Goal: Task Accomplishment & Management: Manage account settings

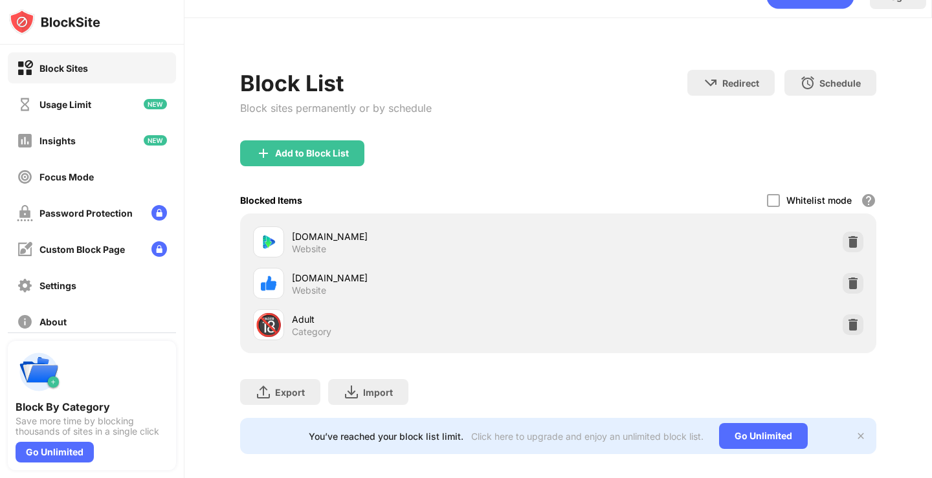
scroll to position [49, 0]
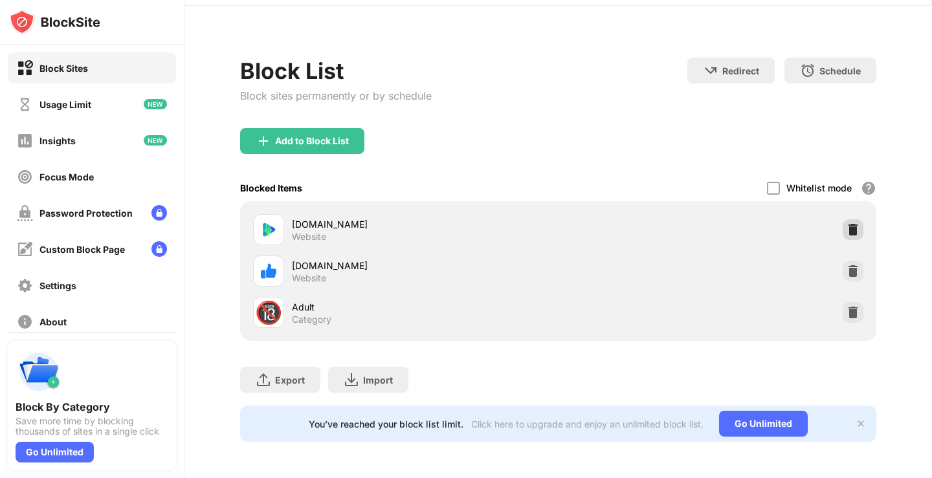
click at [849, 224] on img at bounding box center [852, 229] width 13 height 13
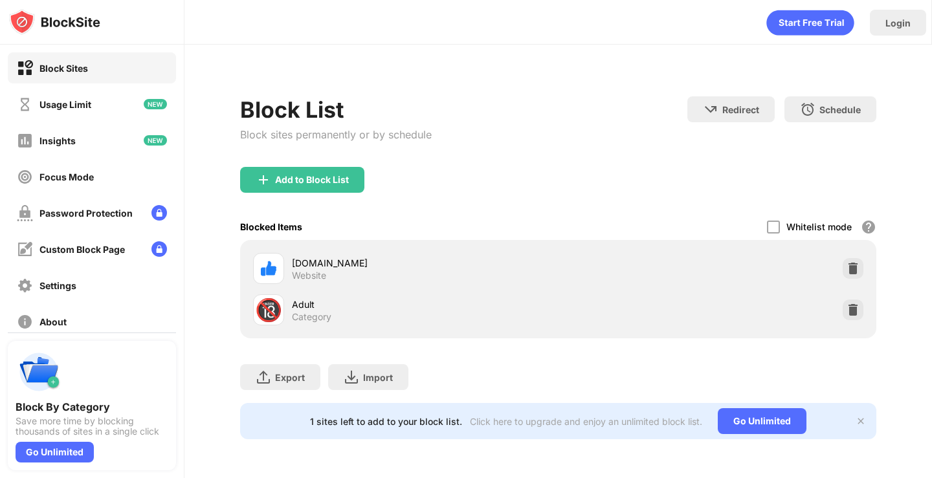
scroll to position [0, 0]
click at [774, 227] on div at bounding box center [773, 227] width 13 height 13
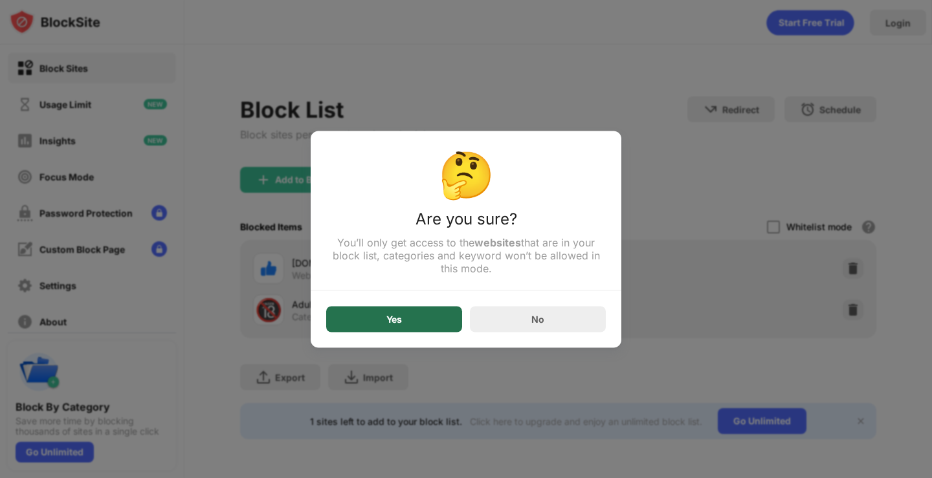
click at [427, 327] on div "Yes" at bounding box center [394, 319] width 136 height 26
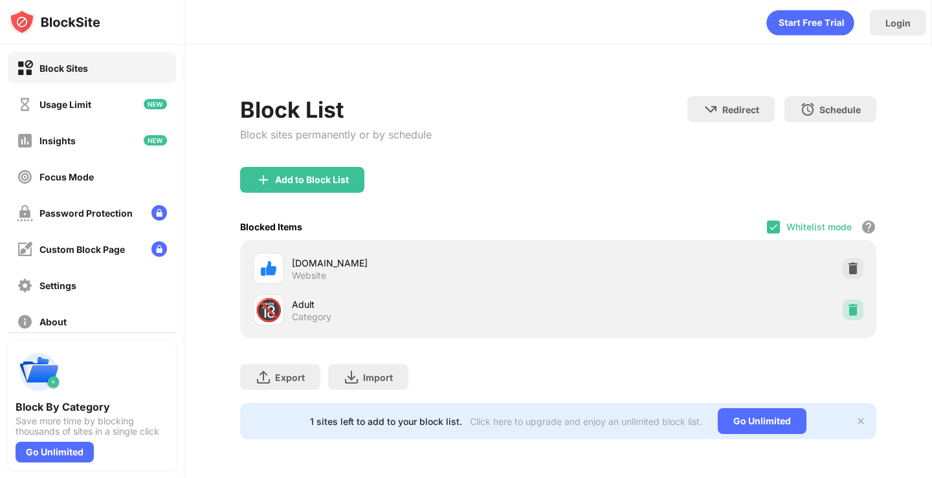
click at [851, 308] on img at bounding box center [852, 310] width 13 height 13
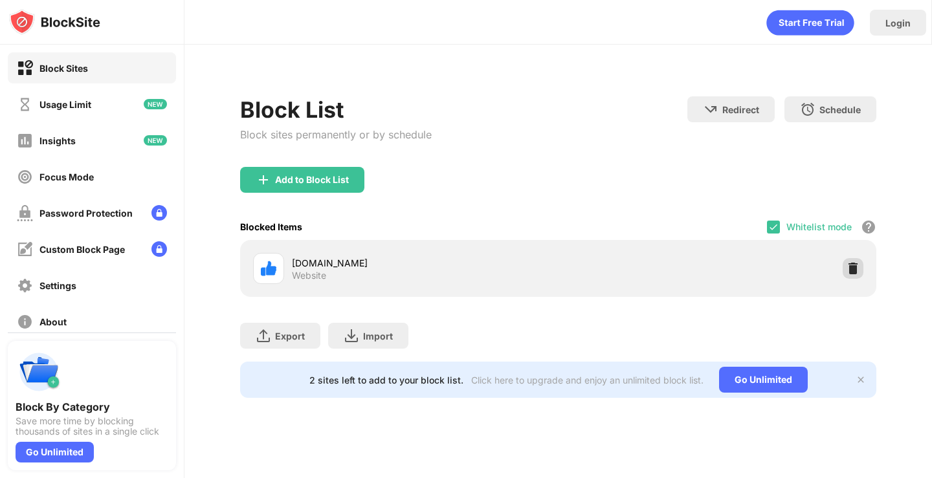
click at [856, 270] on img at bounding box center [852, 268] width 13 height 13
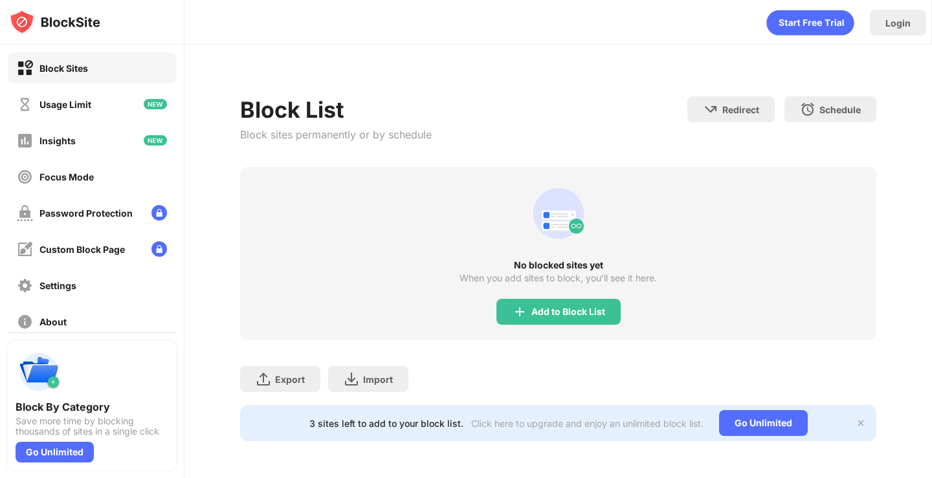
click at [866, 421] on div "3 sites left to add to your block list. Click here to upgrade and enjoy an unli…" at bounding box center [558, 423] width 636 height 36
click at [863, 423] on img at bounding box center [861, 423] width 10 height 10
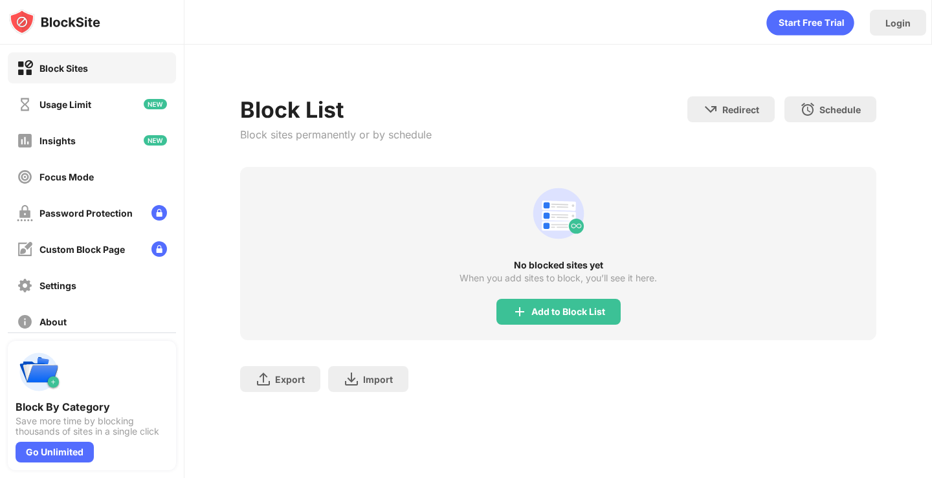
click at [564, 273] on div "When you add sites to block, you’ll see it here." at bounding box center [557, 278] width 197 height 10
